Goal: Ask a question: Seek information or help from site administrators or community

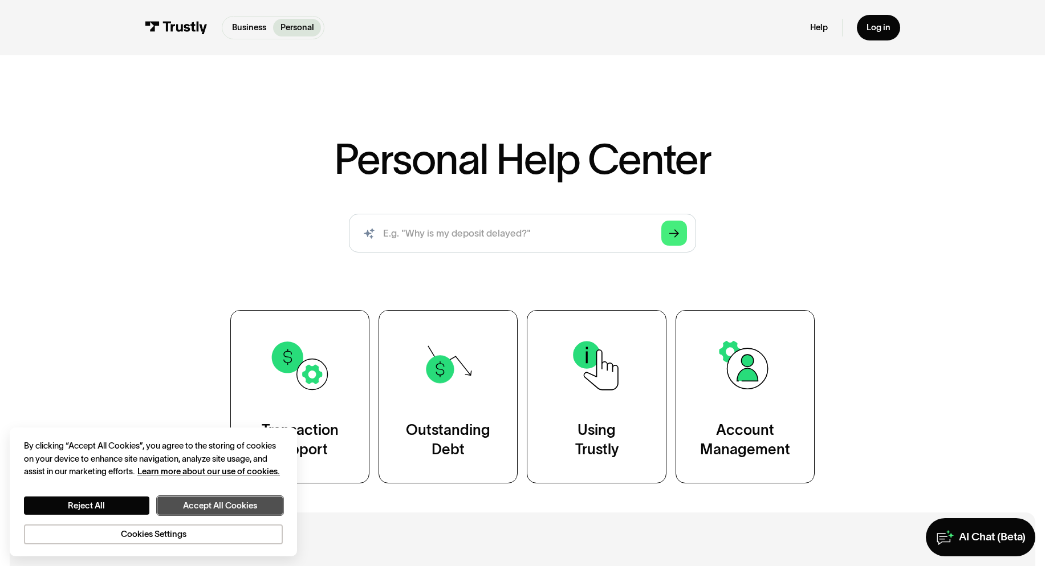
click at [253, 510] on button "Accept All Cookies" at bounding box center [219, 506] width 125 height 18
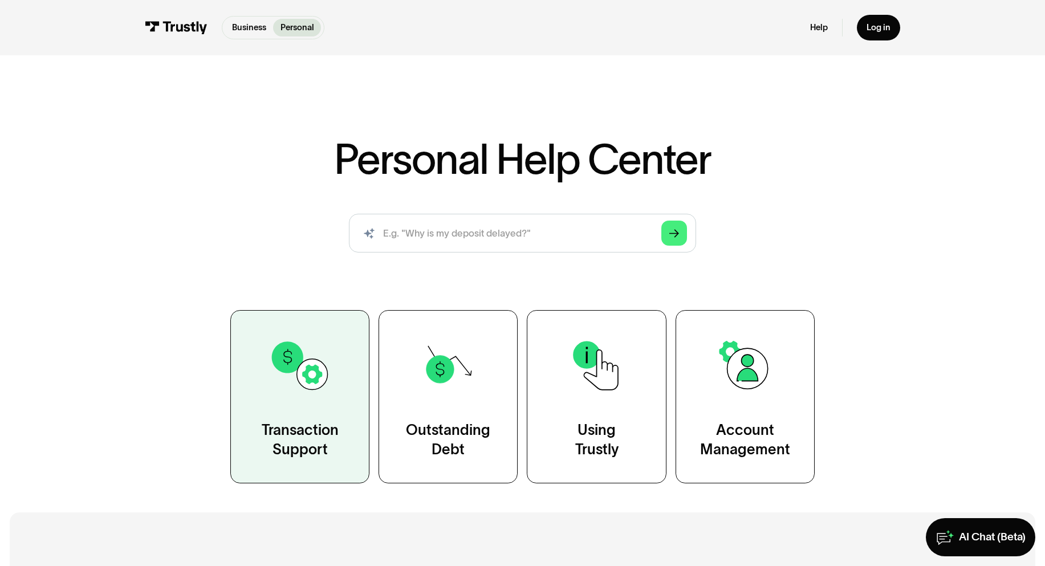
click at [314, 413] on link "Transaction Support" at bounding box center [299, 397] width 139 height 174
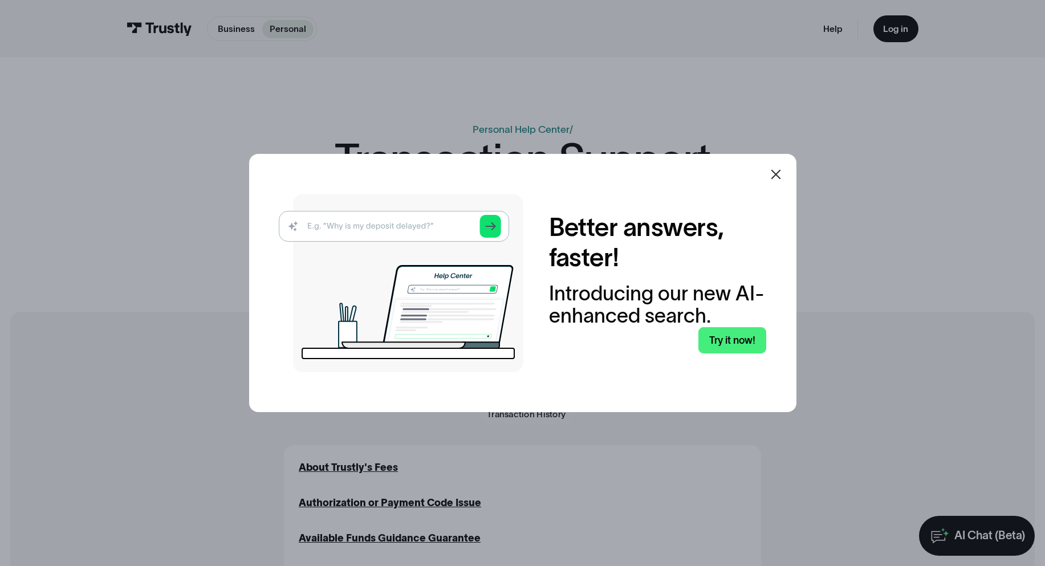
scroll to position [57, 0]
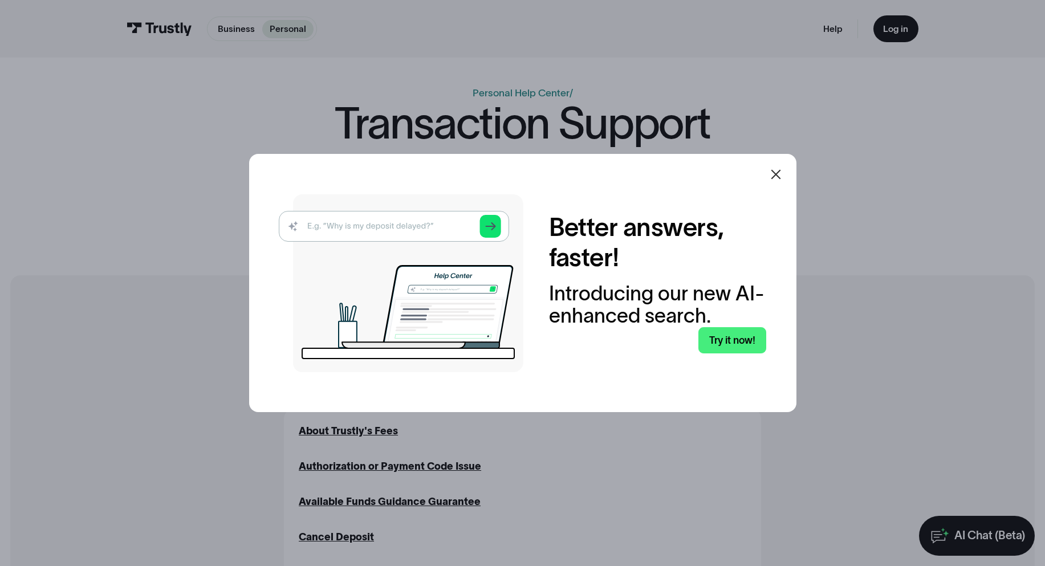
click at [369, 229] on img at bounding box center [401, 283] width 245 height 178
click at [404, 225] on img at bounding box center [401, 283] width 245 height 178
click at [496, 218] on img at bounding box center [401, 283] width 245 height 178
click at [721, 347] on link "Try it now!" at bounding box center [731, 340] width 67 height 26
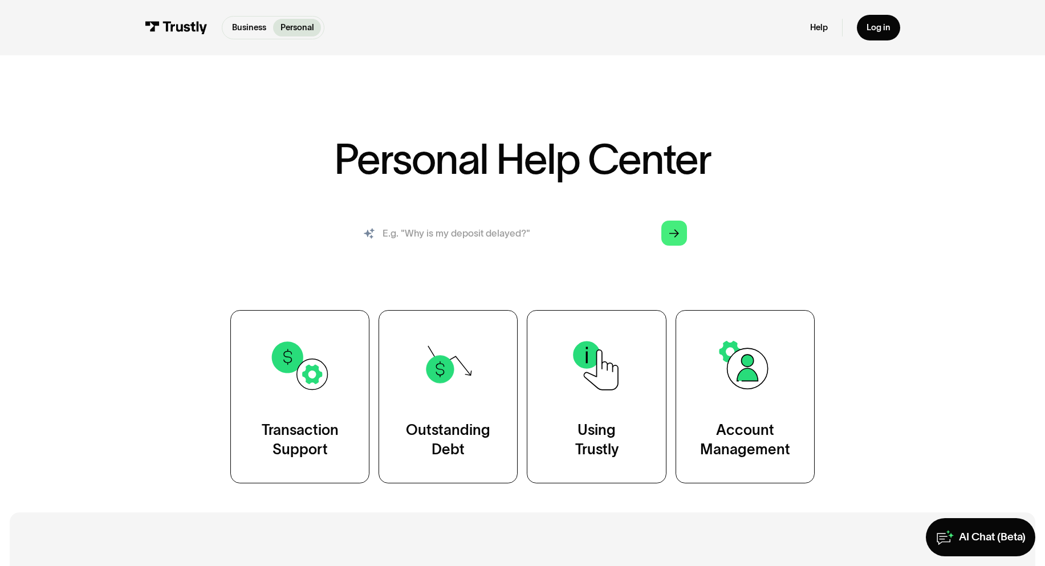
click at [557, 244] on input "search" at bounding box center [523, 233] width 348 height 38
type input "cant withdraw my balance"
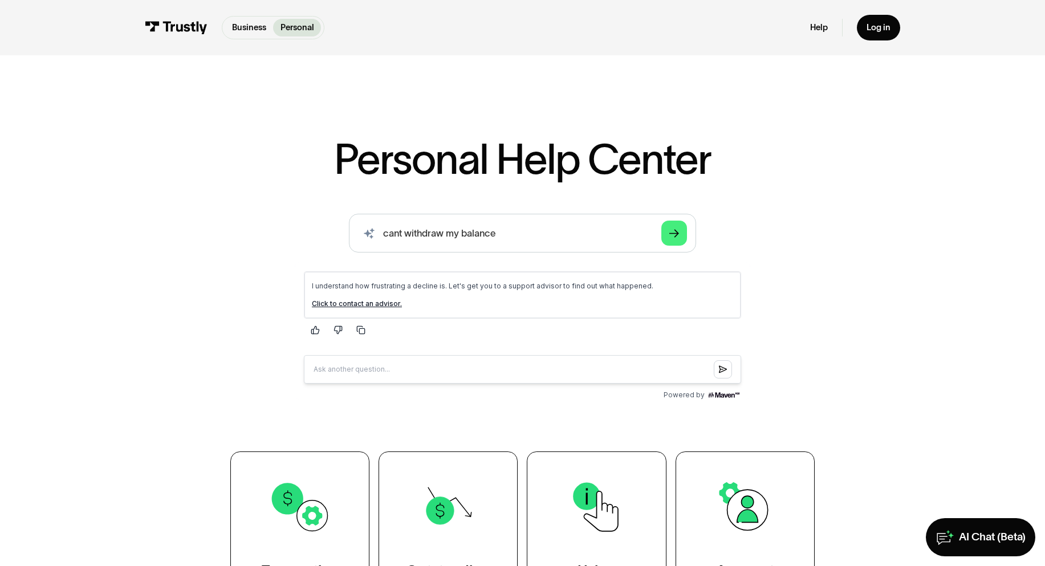
click at [363, 303] on link "Click to contact an advisor." at bounding box center [357, 303] width 90 height 9
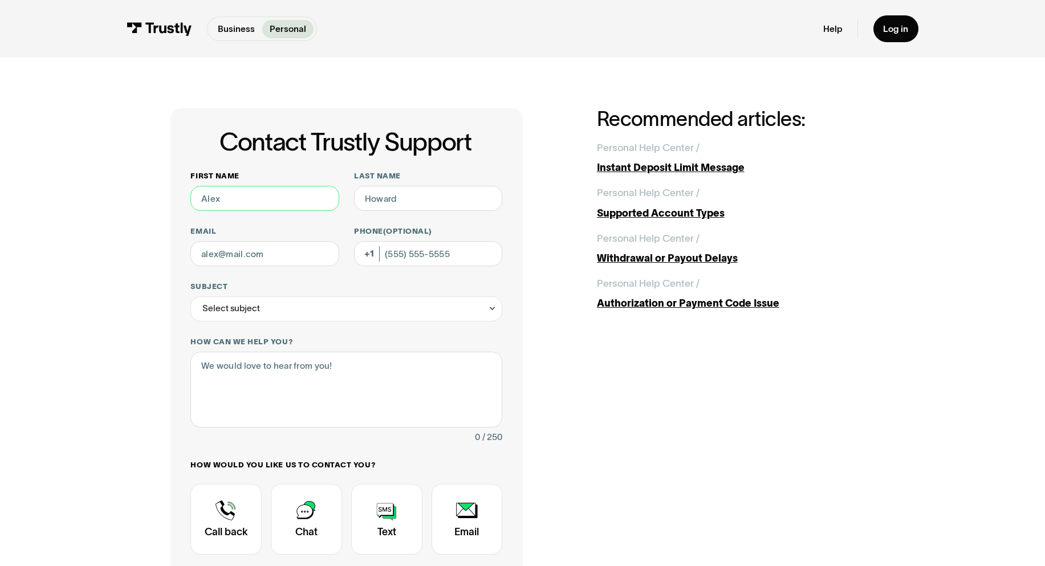
click at [233, 209] on input "First name" at bounding box center [264, 198] width 148 height 25
type input "adrian"
click at [434, 199] on input "Last name" at bounding box center [428, 198] width 148 height 25
type input "mendoza"
click at [221, 275] on div "First name adrian Last name mendoza Email Phone (Optional) Subject Select subje…" at bounding box center [346, 393] width 312 height 444
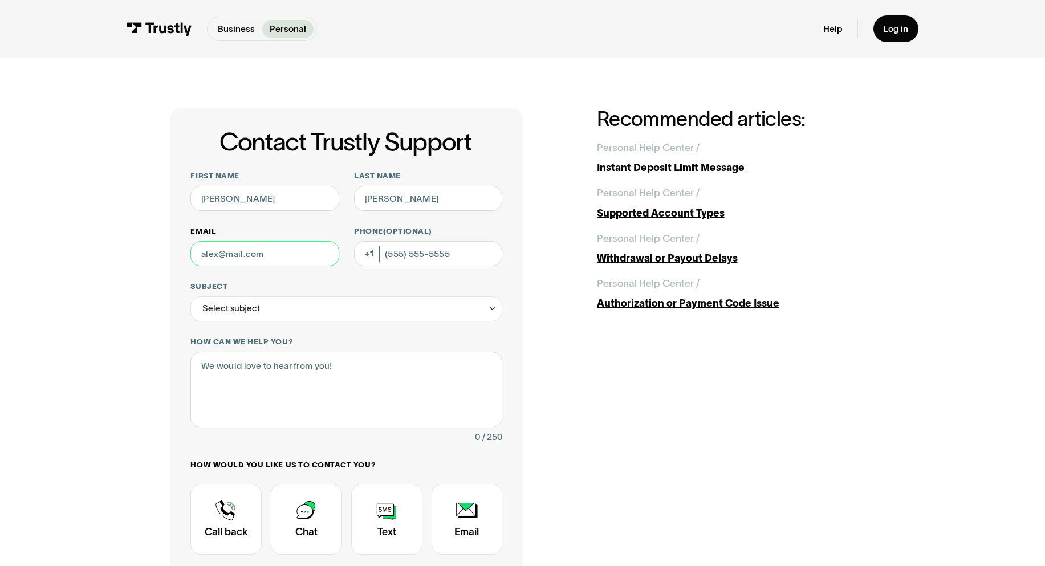
click at [241, 260] on input "Email" at bounding box center [264, 253] width 148 height 25
type input "adrianbackup46@gmail.com"
click at [403, 243] on input "Phone (Optional)" at bounding box center [428, 253] width 148 height 25
type input "(956) 837-8225"
click at [265, 310] on div "Select subject" at bounding box center [346, 308] width 312 height 25
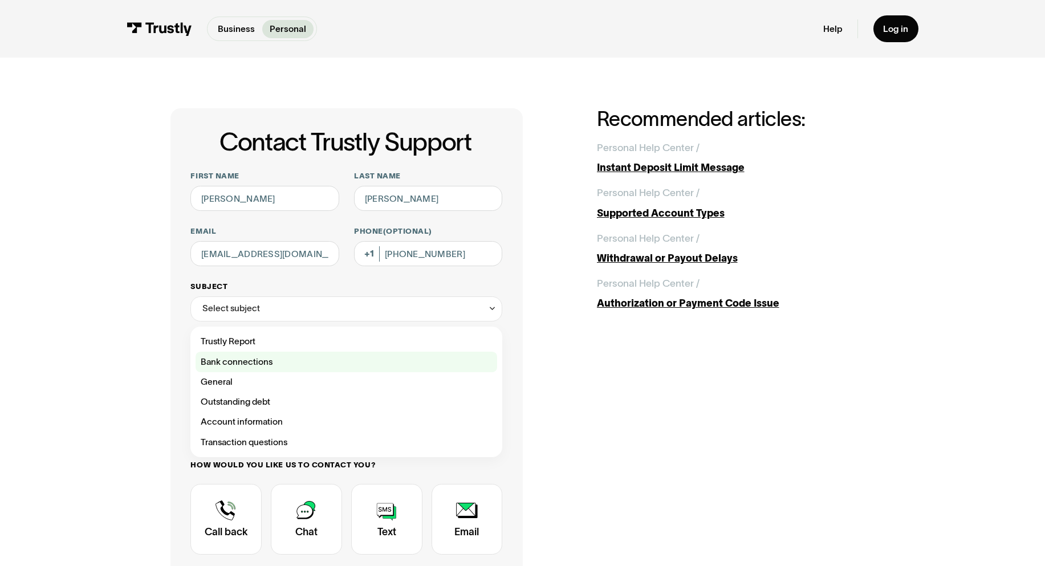
click at [239, 358] on div "Contact Trustly Support" at bounding box center [347, 362] width 302 height 20
type input "**********"
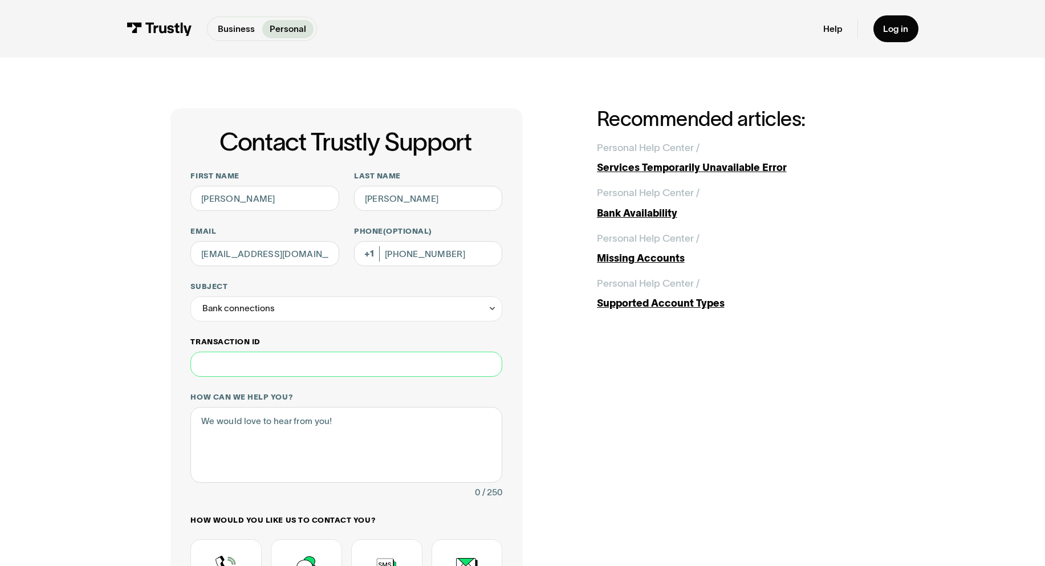
click at [265, 375] on input "Transaction ID" at bounding box center [346, 364] width 312 height 25
paste input "**********"
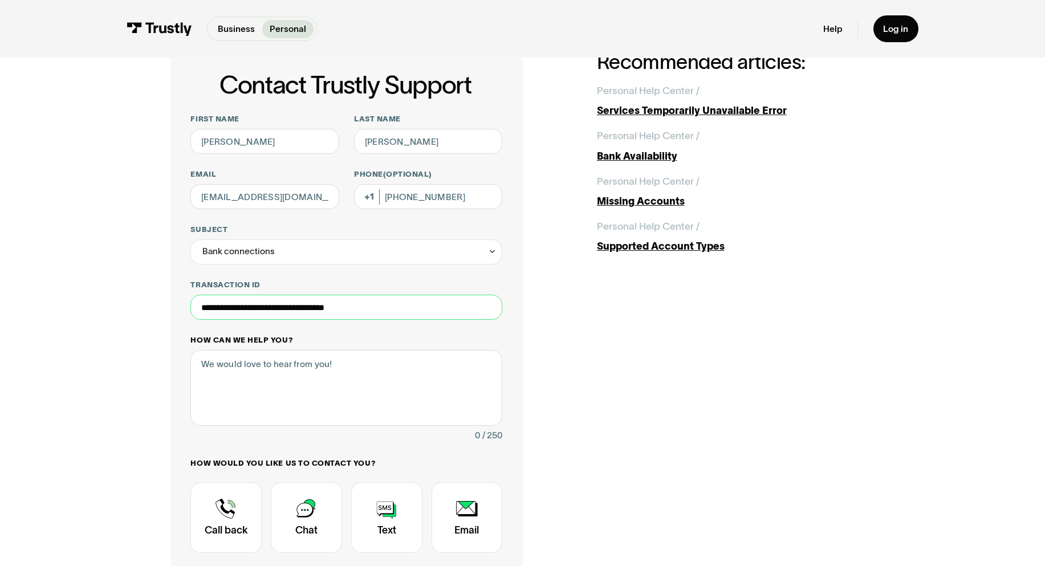
type input "**********"
click at [233, 353] on textarea "How can we help you?" at bounding box center [346, 387] width 312 height 75
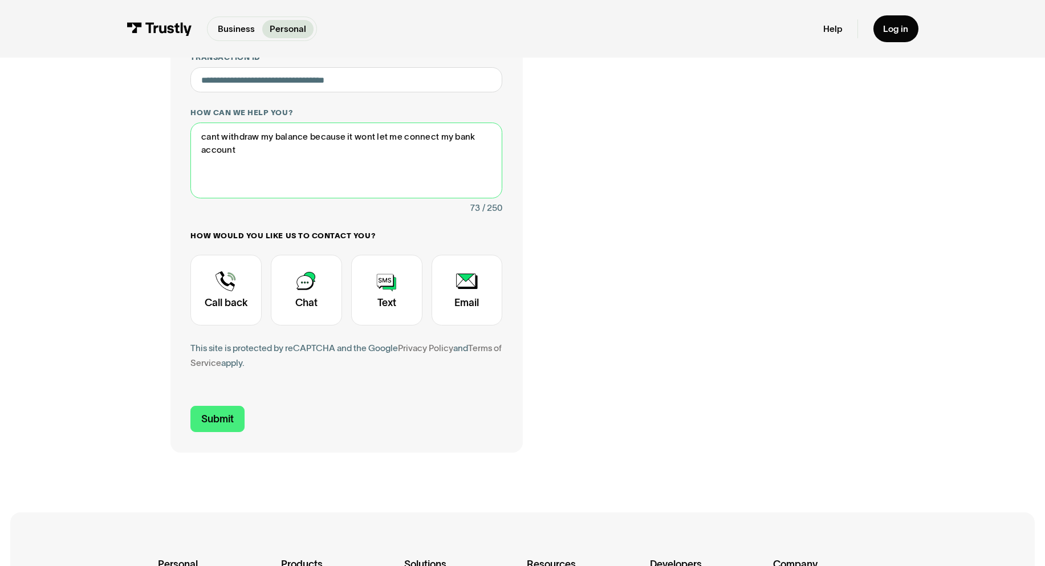
scroll to position [285, 0]
type textarea "cant withdraw my balance because it wont let me connect my bank account"
click at [215, 423] on input "Submit" at bounding box center [217, 418] width 54 height 26
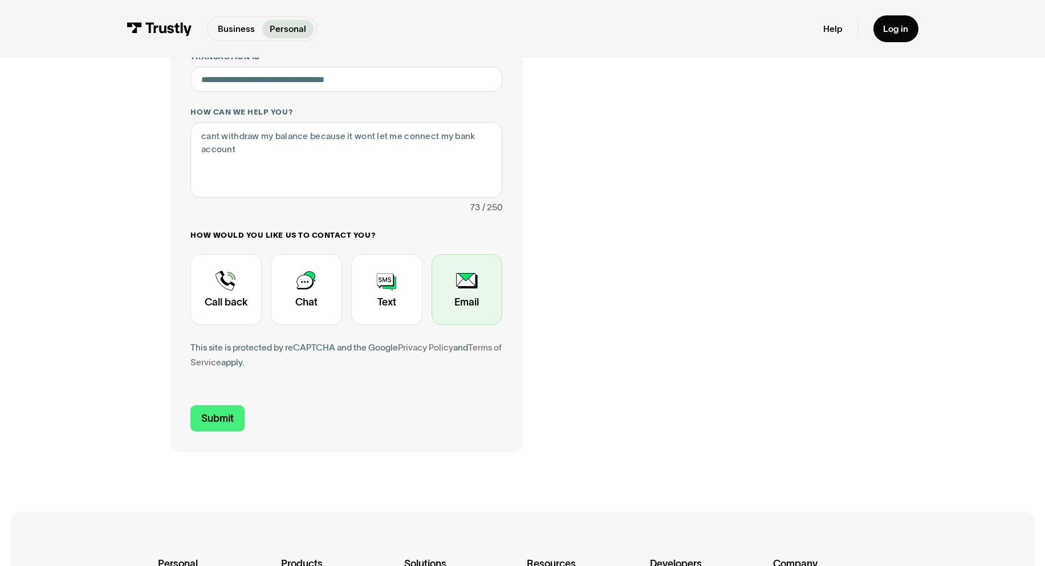
click at [473, 282] on div "Contact Trustly Support" at bounding box center [467, 289] width 71 height 71
click at [218, 427] on input "Submit" at bounding box center [217, 418] width 54 height 26
type input "+19568378225"
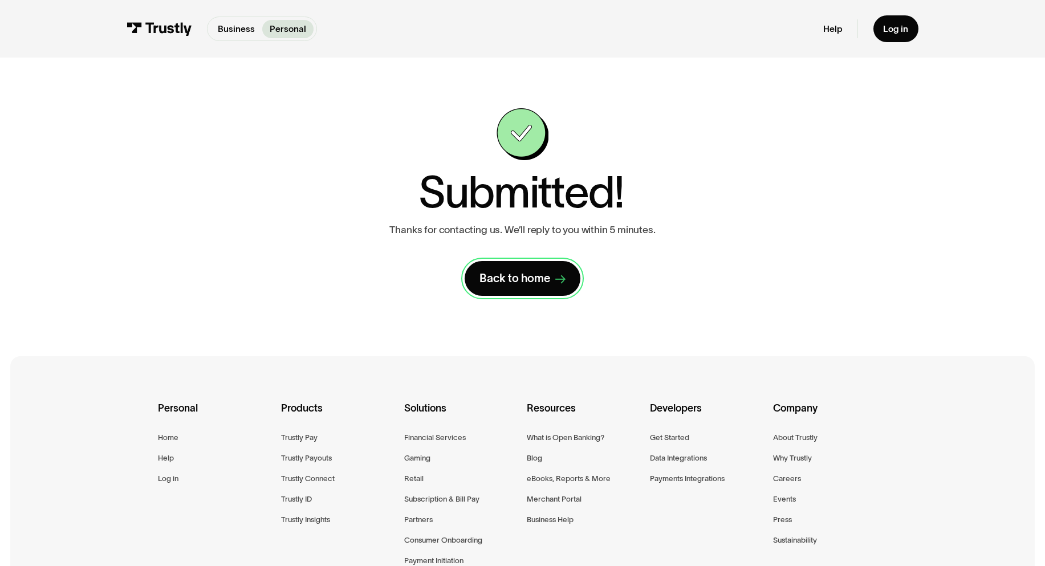
click at [566, 280] on link "Back to home" at bounding box center [523, 278] width 116 height 35
